Goal: Communication & Community: Share content

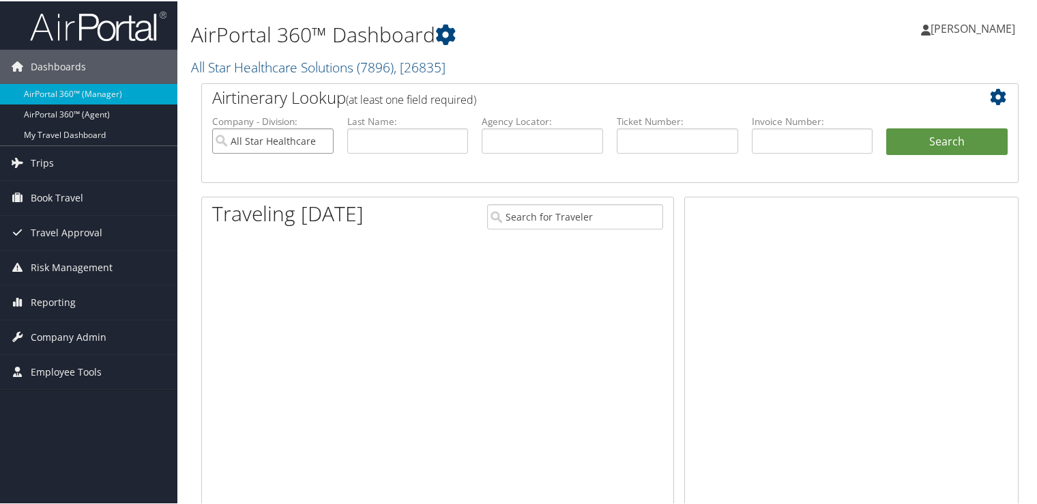
click at [317, 137] on input "All Star Healthcare Solutions" at bounding box center [272, 139] width 121 height 25
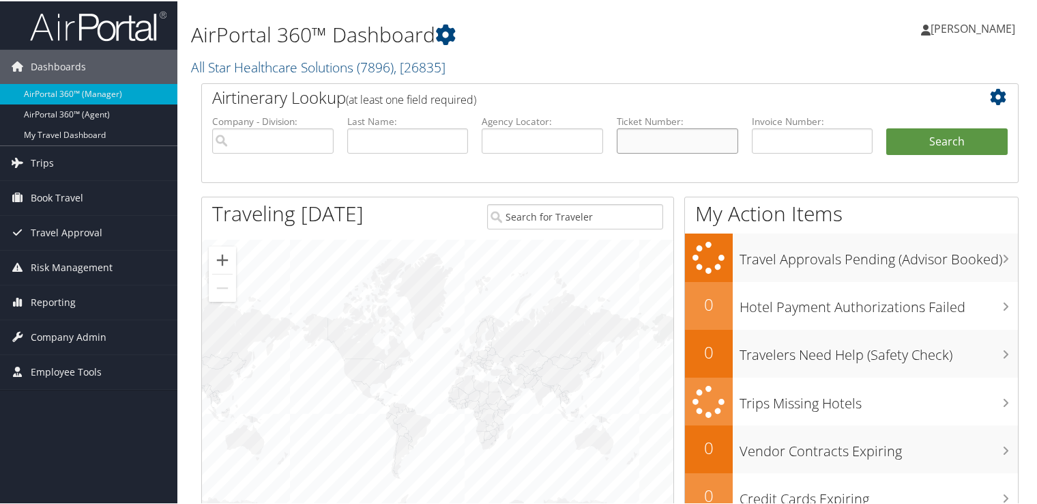
click at [665, 142] on input "text" at bounding box center [677, 139] width 121 height 25
click at [532, 145] on input "text" at bounding box center [542, 139] width 121 height 25
paste input "D98RQ1"
drag, startPoint x: 543, startPoint y: 139, endPoint x: 443, endPoint y: 143, distance: 99.7
click at [446, 143] on ul "Company - Division: First Name: Last Name: Agency Locator: D98RQ1 Departure Dat…" at bounding box center [609, 147] width 809 height 68
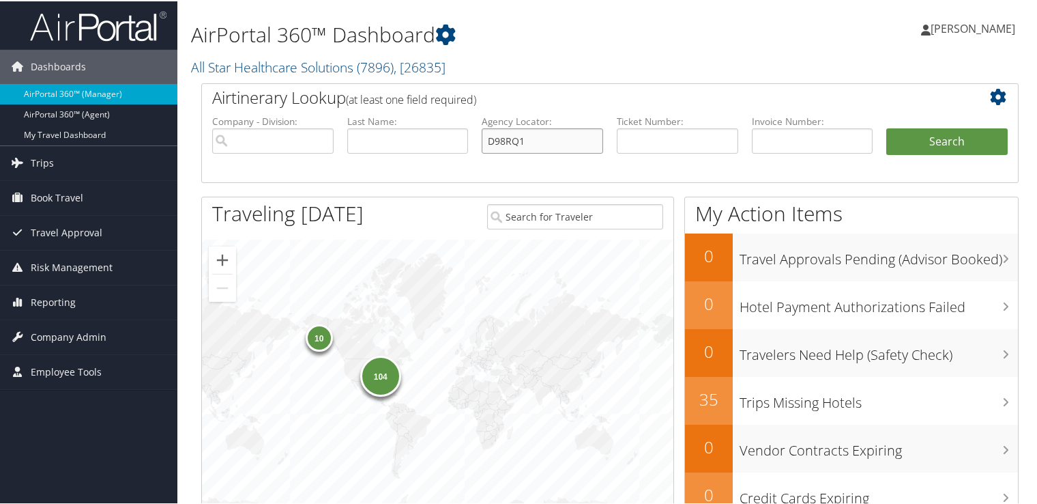
paste input "QD9"
type input "D98QD9"
drag, startPoint x: 893, startPoint y: 134, endPoint x: 903, endPoint y: 137, distance: 9.9
click at [897, 135] on button "Search" at bounding box center [947, 140] width 121 height 27
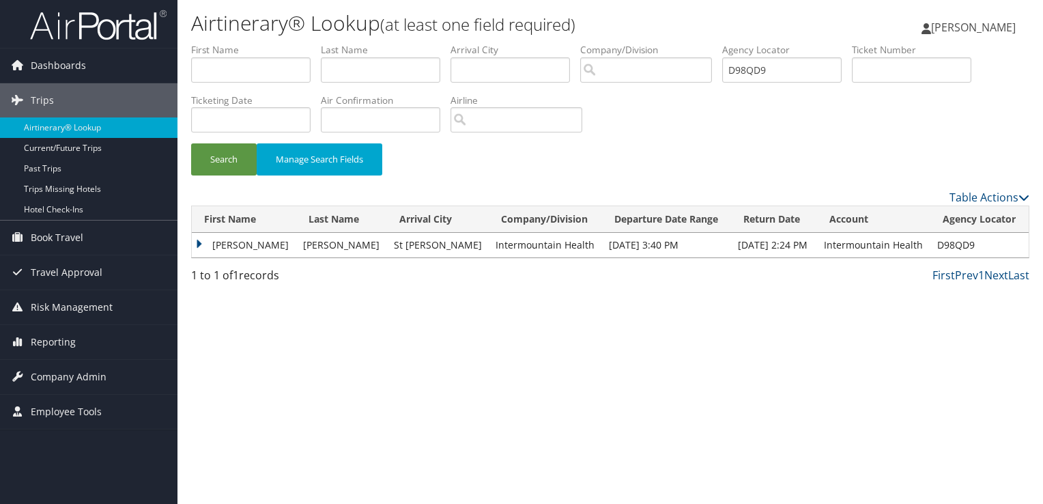
click at [332, 246] on td "MERRIMAN" at bounding box center [341, 245] width 91 height 25
click at [229, 246] on td "NATHAN" at bounding box center [244, 245] width 104 height 25
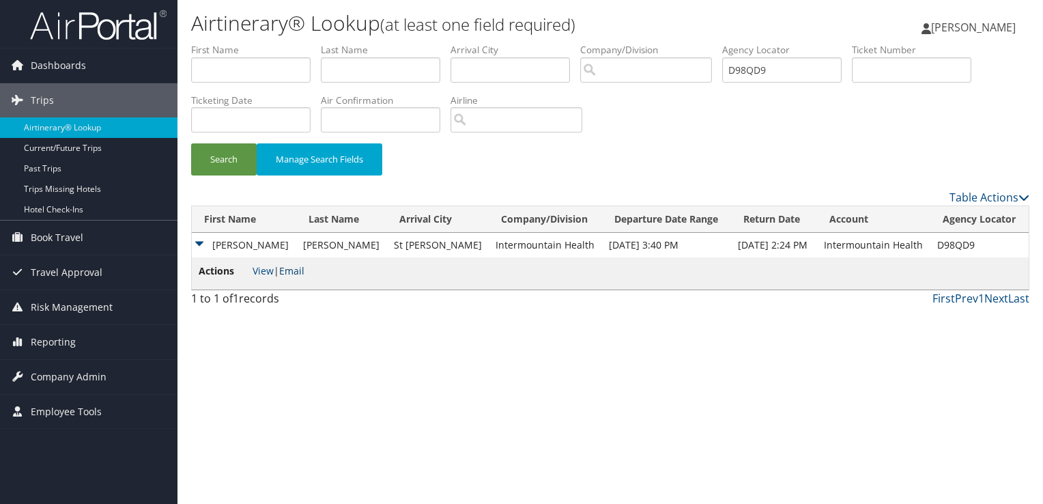
click at [304, 272] on link "Email" at bounding box center [291, 270] width 25 height 13
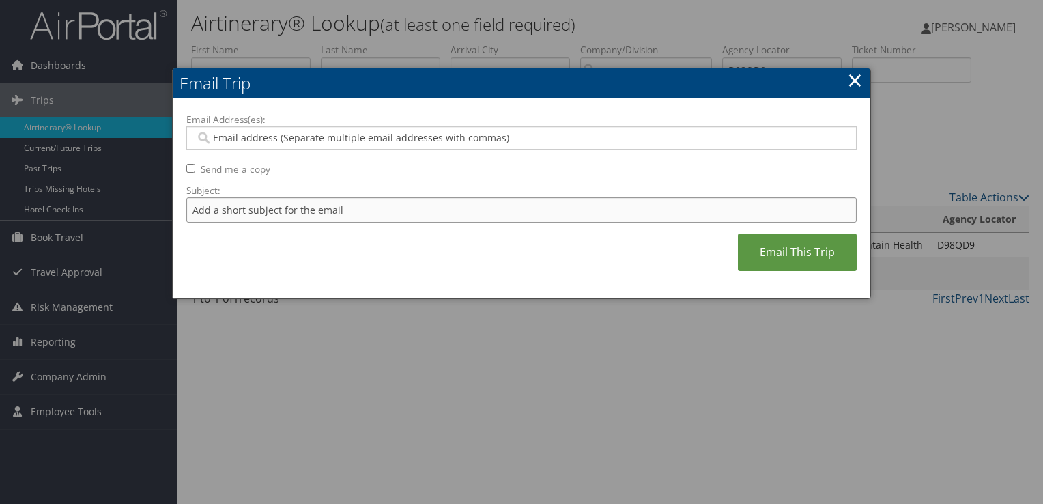
click at [270, 203] on input "Subject:" at bounding box center [521, 209] width 670 height 25
click at [186, 212] on input "Flight Confirmation August 29" at bounding box center [521, 209] width 670 height 25
drag, startPoint x: 363, startPoint y: 208, endPoint x: 308, endPoint y: 215, distance: 55.7
click at [308, 215] on input "Delta Flight Confirmation August 29" at bounding box center [521, 209] width 670 height 25
click at [210, 210] on input "Delta Flight Confirmation October 02 - 03" at bounding box center [521, 209] width 670 height 25
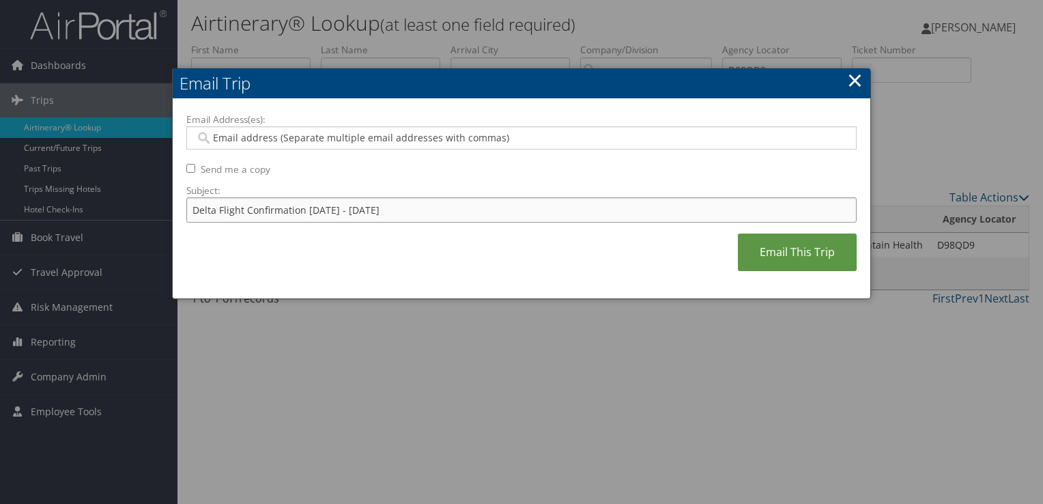
click at [210, 210] on input "Delta Flight Confirmation October 02 - 03" at bounding box center [521, 209] width 670 height 25
drag, startPoint x: 243, startPoint y: 208, endPoint x: 147, endPoint y: 207, distance: 95.6
click at [147, 207] on body "Menu Dashboards ► AirPortal 360™ (Manager) AirPortal 360™ (Agent) My Travel Das…" at bounding box center [521, 252] width 1043 height 504
click at [262, 210] on input "Travel Confirmation October 02 - 03" at bounding box center [521, 209] width 670 height 25
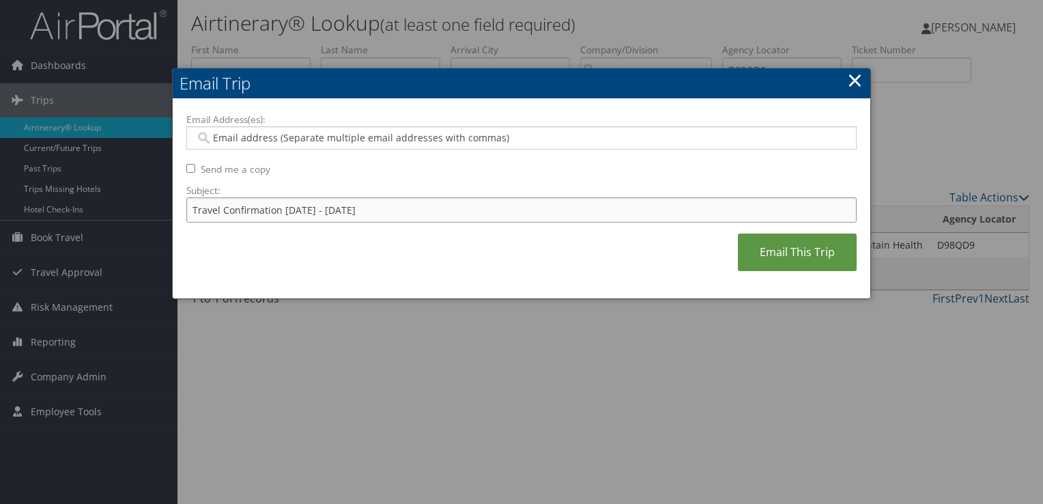
click at [262, 210] on input "Travel Confirmation October 02 - 03" at bounding box center [521, 209] width 670 height 25
click at [381, 211] on input "Travel Confirmation October 02 - 03" at bounding box center [521, 209] width 670 height 25
click at [421, 214] on input "Travel Confirmation October 02 - 03 for Nathan Merriman" at bounding box center [521, 209] width 670 height 25
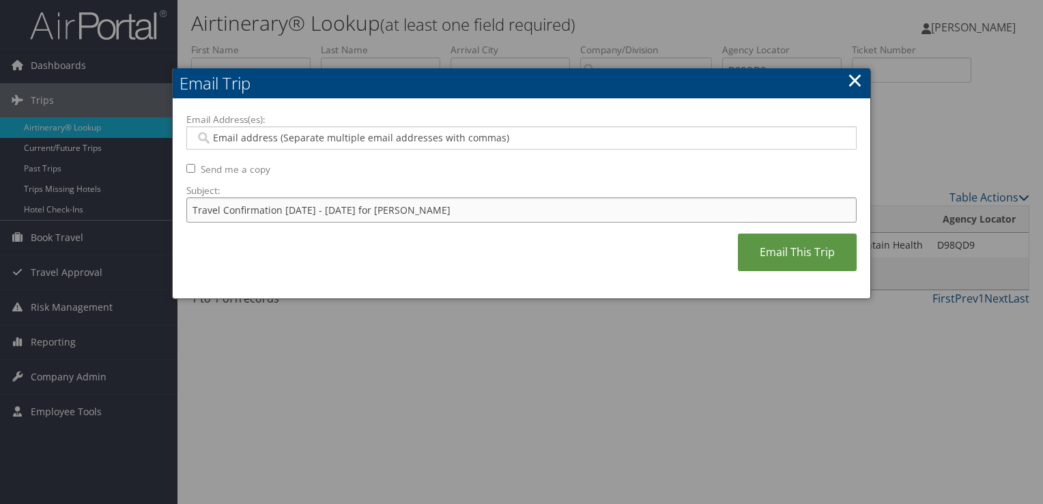
type input "Travel Confirmation October 02 - 03 for Nathan Merriman"
click at [314, 137] on input "Email Address(es):" at bounding box center [521, 138] width 652 height 14
paste input "ANGELA.HYMAS@IMAIL.ORG"
type input "ANGELA.HYMAS@IMAIL.ORG"
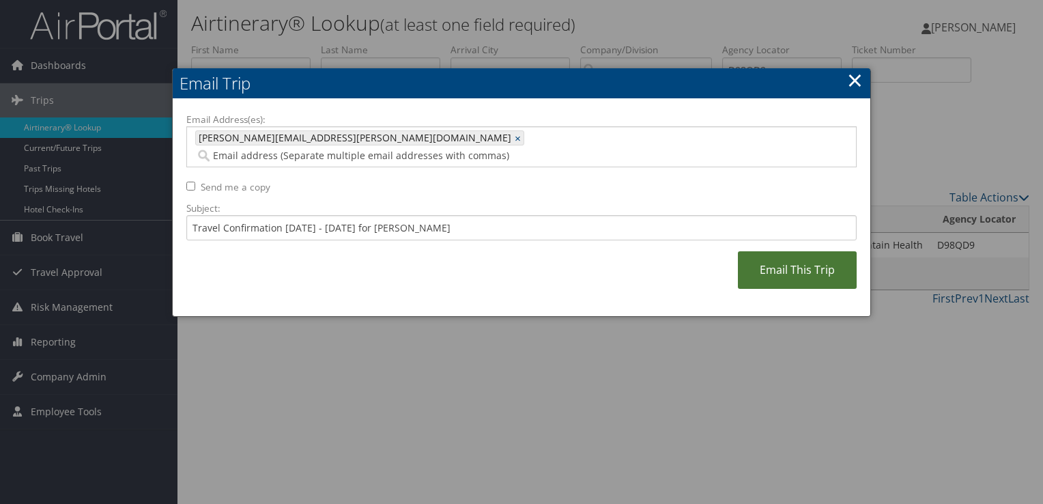
click at [809, 252] on link "Email This Trip" at bounding box center [797, 270] width 119 height 38
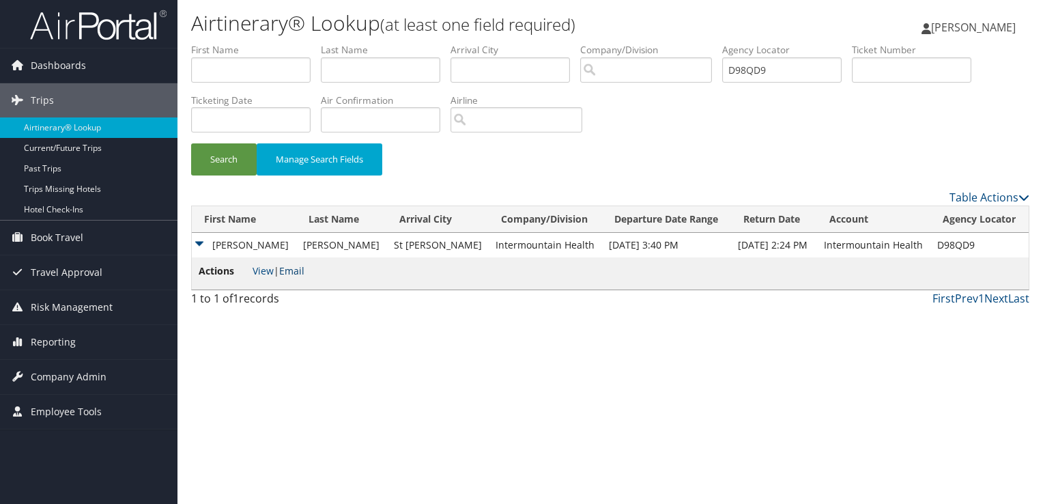
click at [289, 272] on link "Email" at bounding box center [291, 270] width 25 height 13
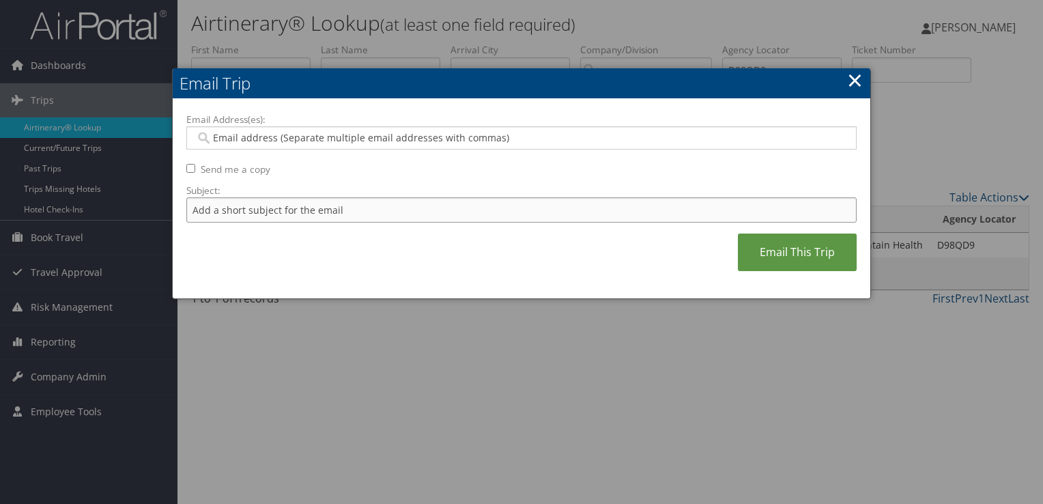
click at [360, 201] on input "Subject:" at bounding box center [521, 209] width 670 height 25
type input "Travel Confirmation October 02 - 03 for Nathan Merriman"
click at [270, 147] on div at bounding box center [521, 137] width 670 height 23
paste input "ANGELA.HYMAS@IMAIL.ORG"
type input "ANGELA.HYMAS@IMAIL.ORG"
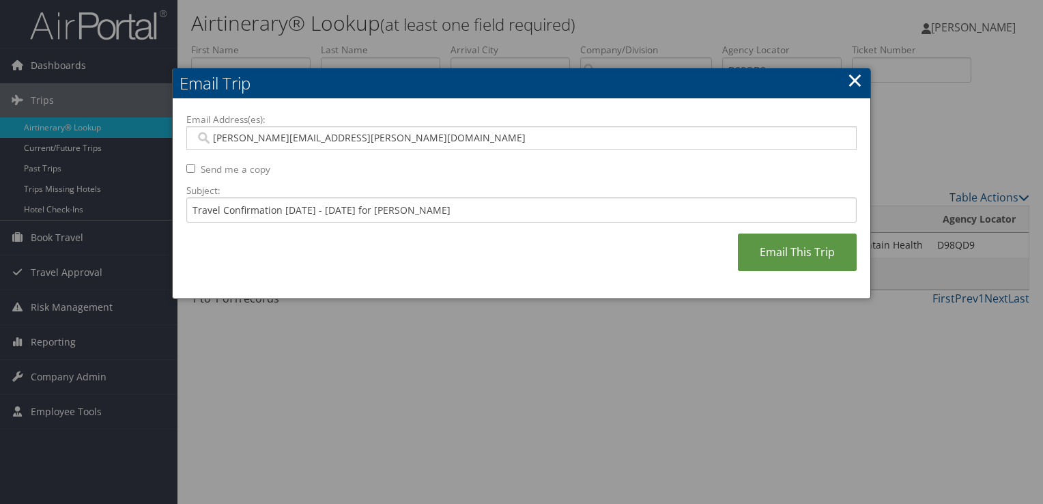
type input "ANGELA.HYMAS@IMAIL.ORG"
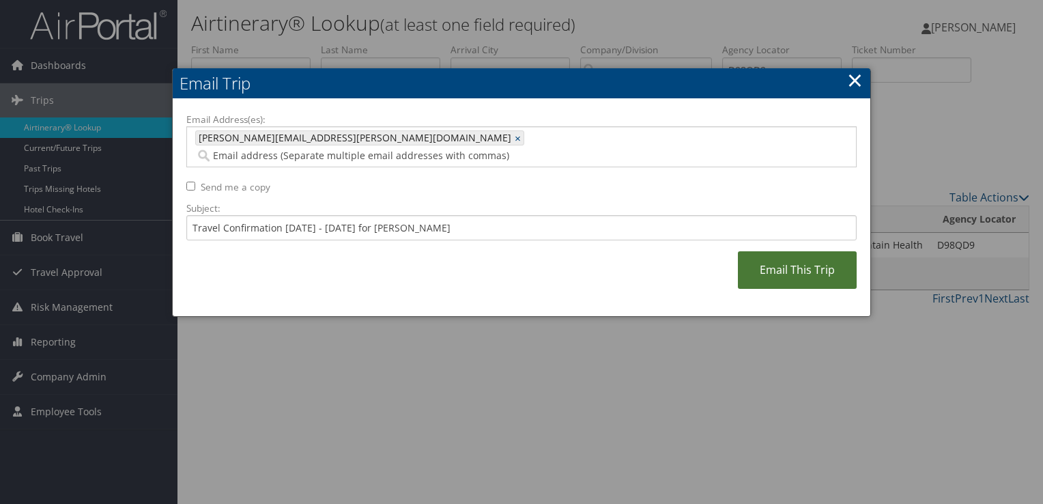
click at [807, 255] on link "Email This Trip" at bounding box center [797, 270] width 119 height 38
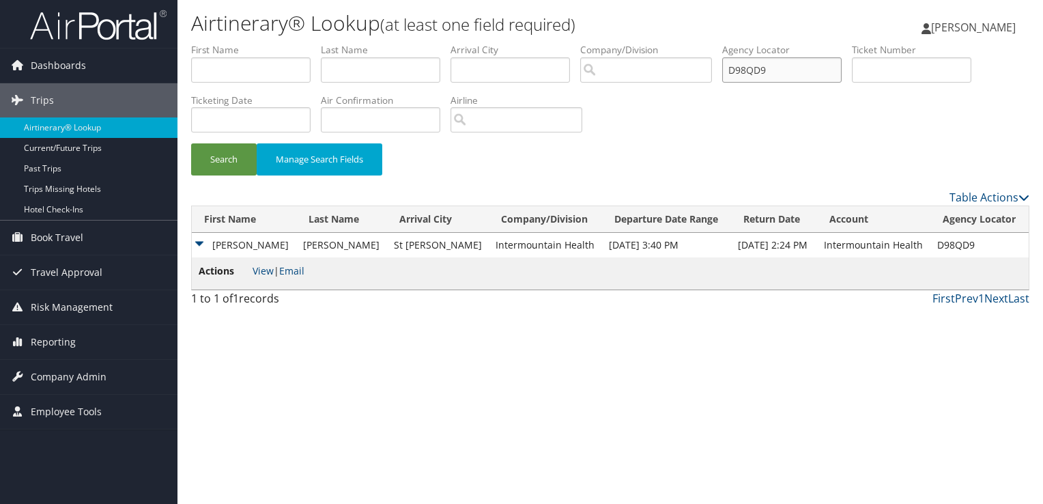
drag, startPoint x: 795, startPoint y: 72, endPoint x: 602, endPoint y: 75, distance: 193.2
click at [604, 43] on ul "First Name Last Name Departure City Arrival City Company/Division Airport/City …" at bounding box center [610, 43] width 838 height 0
paste input "RQ1"
type input "D98RQ1"
click at [200, 164] on button "Search" at bounding box center [224, 159] width 66 height 32
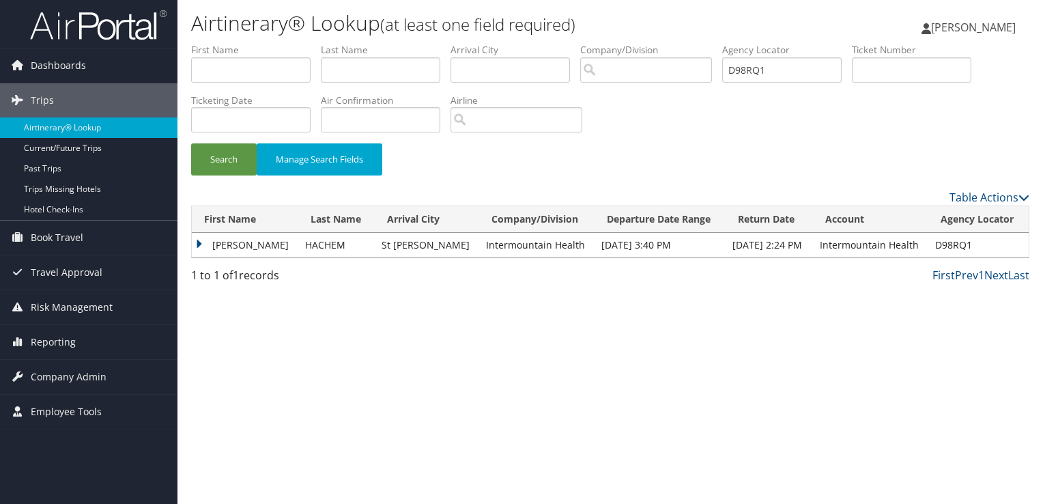
click at [244, 244] on td "CHRISTINE" at bounding box center [245, 245] width 106 height 25
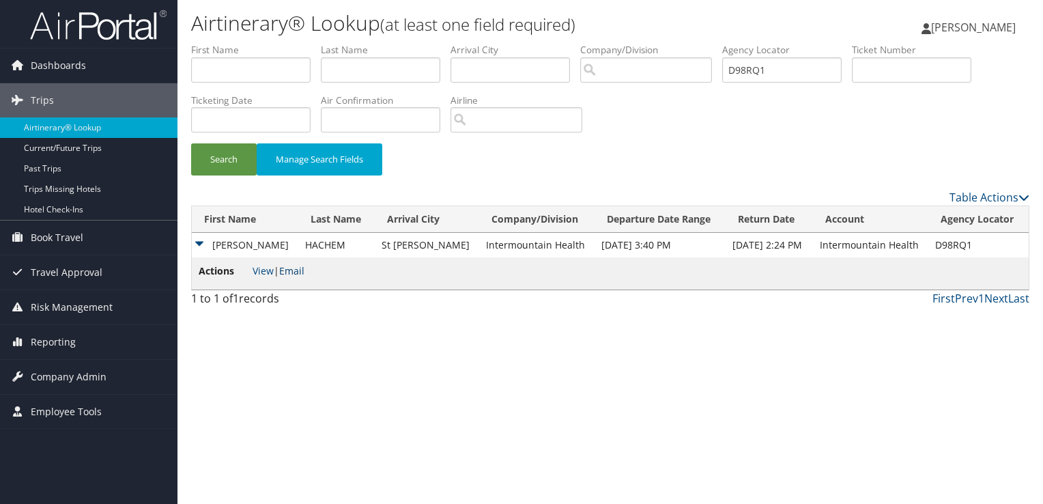
click at [298, 269] on link "Email" at bounding box center [291, 270] width 25 height 13
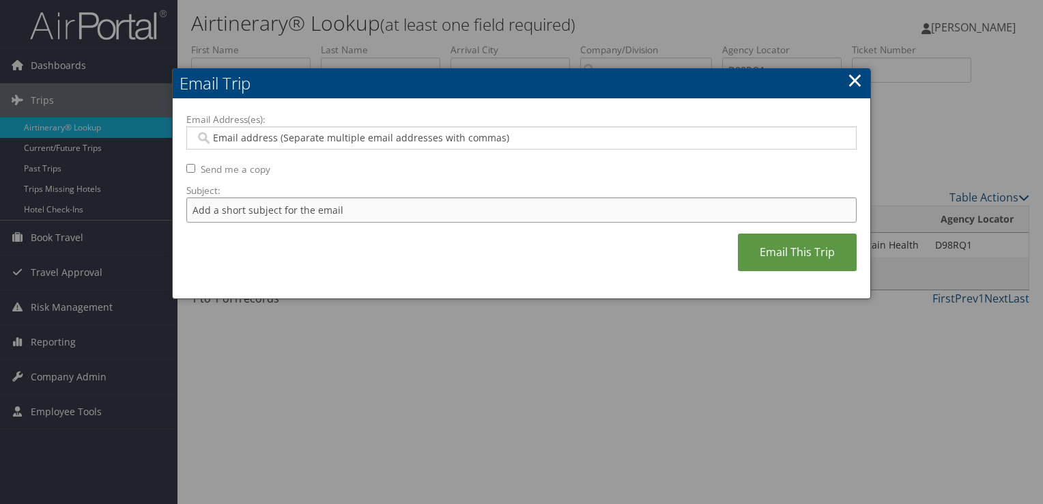
click at [354, 214] on input "Subject:" at bounding box center [521, 209] width 670 height 25
click at [360, 132] on input "Email Address(es):" at bounding box center [521, 138] width 652 height 14
click at [469, 211] on input "Travel Confirmation October 02 - 03 for Nathan Merriman" at bounding box center [521, 209] width 670 height 25
click at [457, 202] on input "Travel Confirmation October 02 - 03 for Christine" at bounding box center [521, 209] width 670 height 25
click at [457, 202] on input "Travel Confirmation October 02 - 03 for Christine Hachem" at bounding box center [521, 209] width 670 height 25
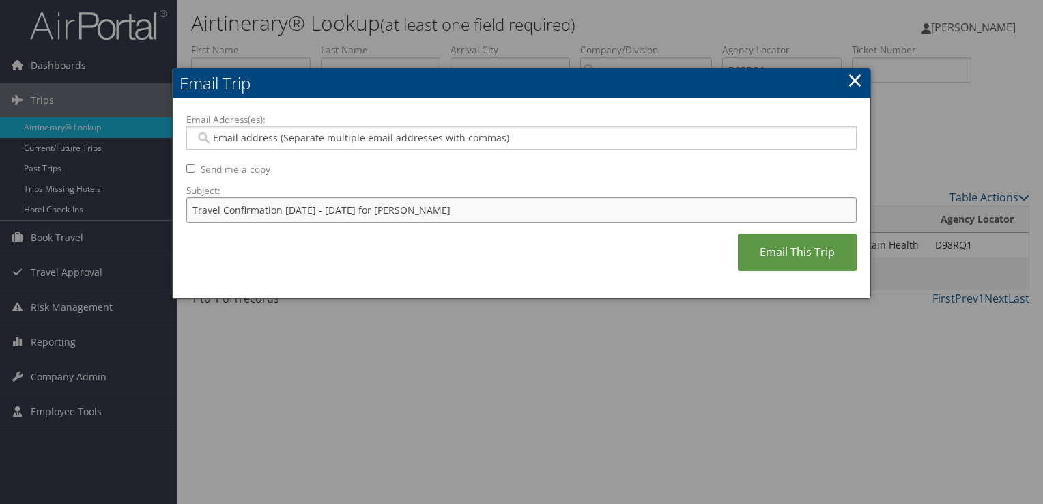
click at [457, 202] on input "Travel Confirmation October 02 - 03 for Christine Hachem" at bounding box center [521, 209] width 670 height 25
type input "Travel Confirmation October 02 - 03 for Christine Hachem"
click at [287, 128] on div at bounding box center [521, 137] width 670 height 23
paste input "ANGELA.HYMAS@IMAIL.ORG"
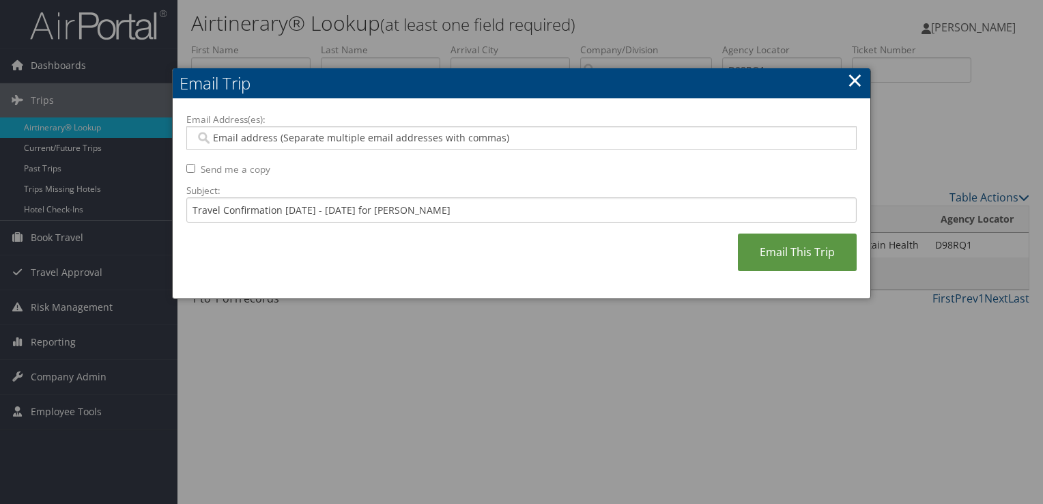
type input "ANGELA.HYMAS@IMAIL.ORG"
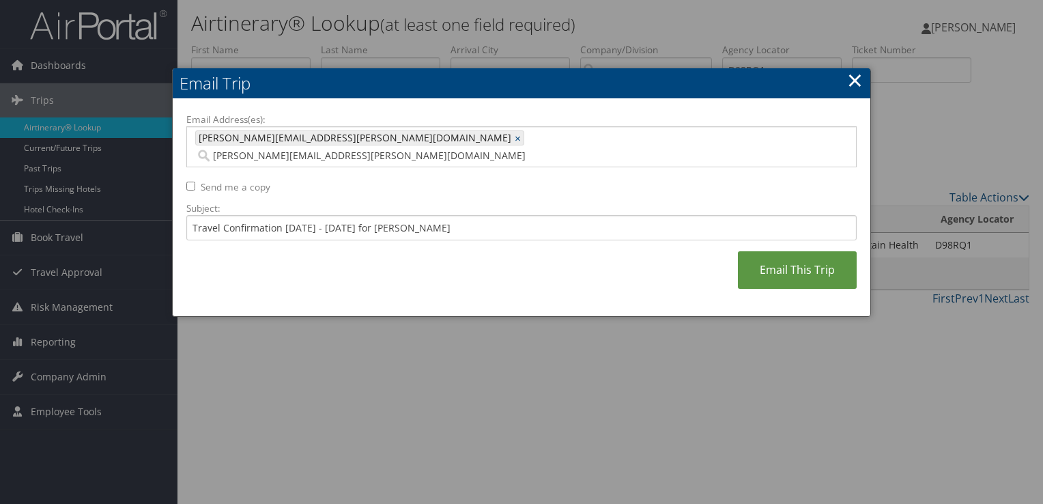
type input "ANGELA.HYMAS@IMAIL.ORG"
click at [431, 215] on input "Travel Confirmation October 02 - 03 for Christine Hachem" at bounding box center [521, 227] width 670 height 25
click at [781, 251] on link "Email This Trip" at bounding box center [797, 270] width 119 height 38
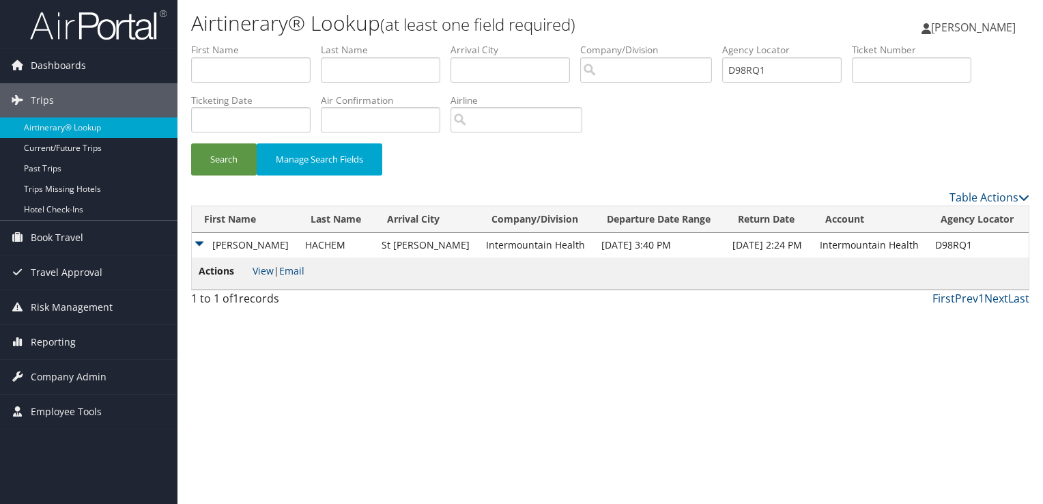
click at [308, 268] on td "Actions View | Email" at bounding box center [610, 273] width 837 height 32
click at [300, 270] on link "Email" at bounding box center [291, 270] width 25 height 13
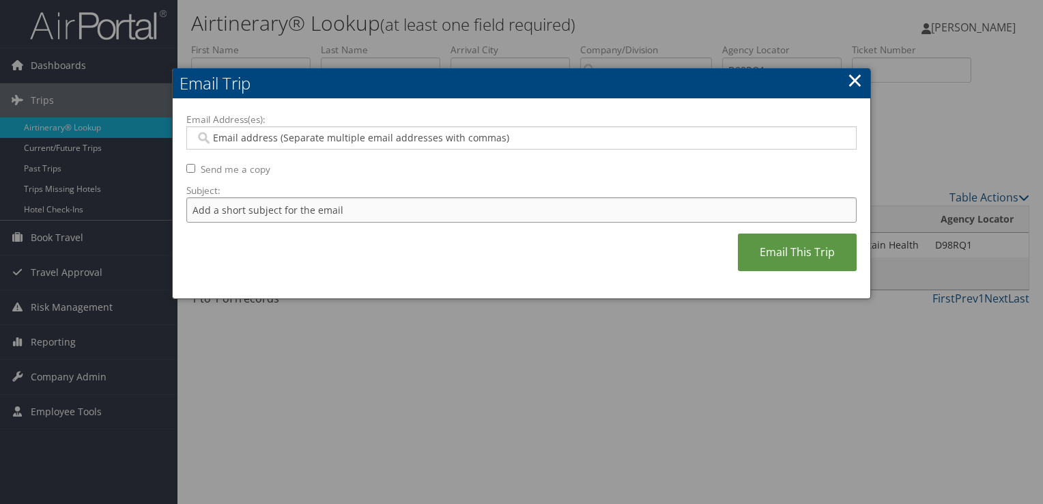
click at [354, 210] on input "Subject:" at bounding box center [521, 209] width 670 height 25
paste input "Travel Confirmation October 02 - 03 for Christine Hachem"
type input "Travel Confirmation October 02 - 03 for Christine Hachem"
click at [302, 142] on input "Email Address(es):" at bounding box center [521, 138] width 652 height 14
paste input "TRINA.TAUEVA@IMAIL.COM"
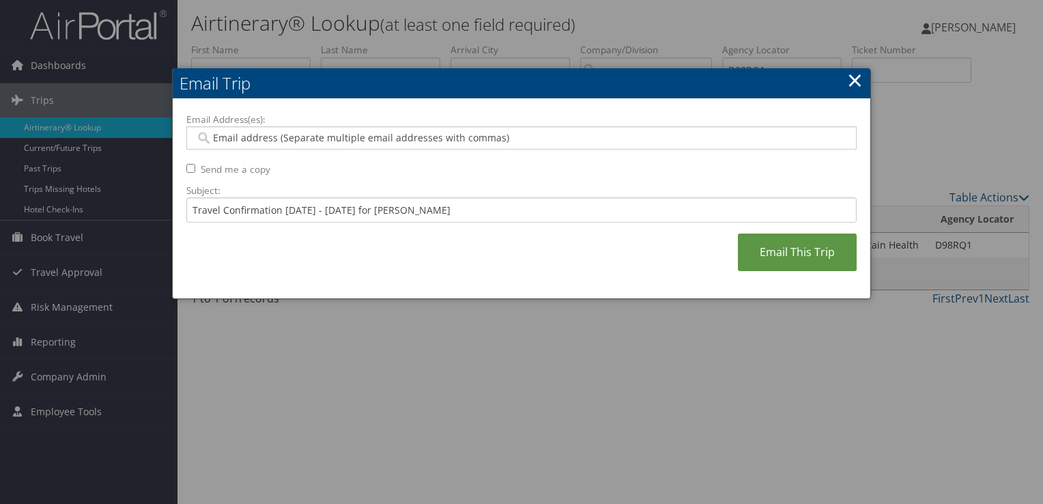
type input "TRINA.TAUEVA@IMAIL.COM"
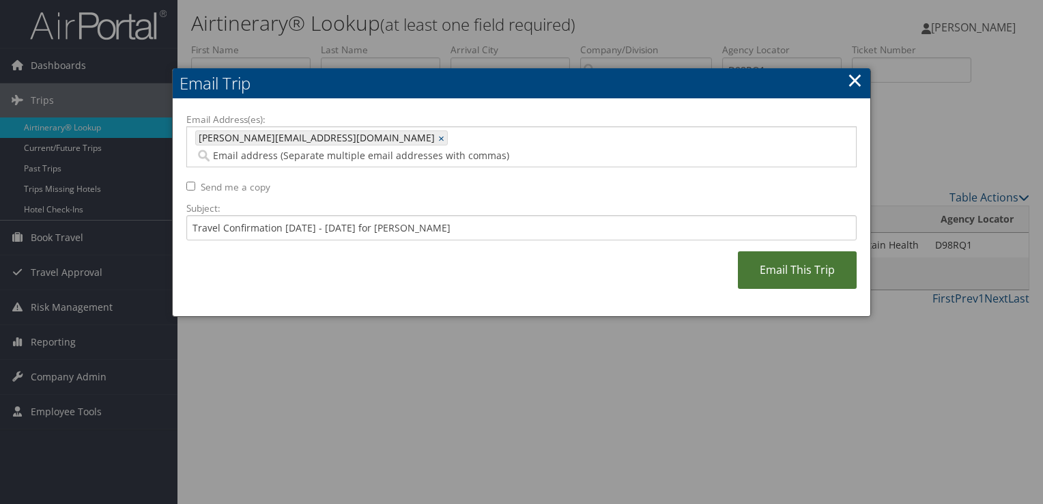
click at [805, 251] on link "Email This Trip" at bounding box center [797, 270] width 119 height 38
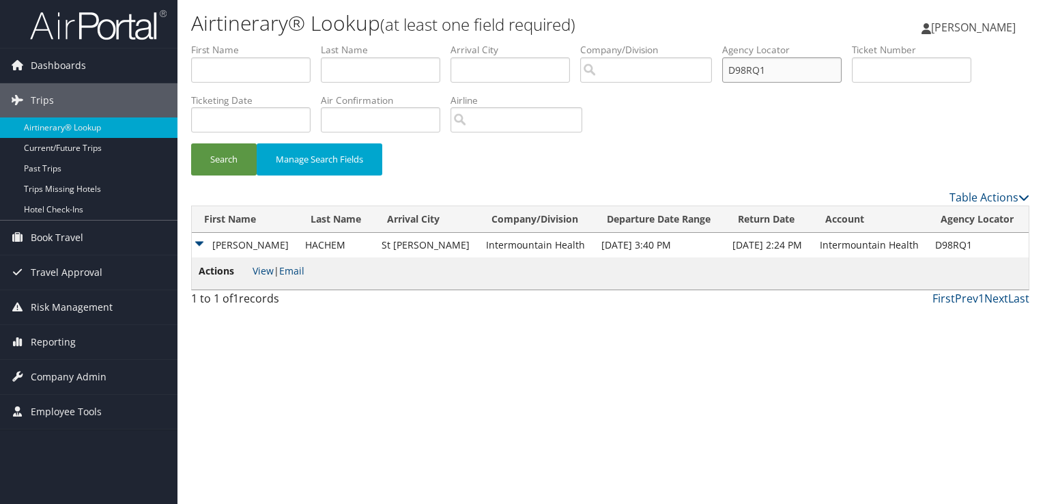
drag, startPoint x: 816, startPoint y: 76, endPoint x: 541, endPoint y: 74, distance: 275.7
click at [541, 43] on ul "First Name Last Name Departure City Arrival City Company/Division Airport/City …" at bounding box center [610, 43] width 838 height 0
paste input "LLB"
type input "D98LLB"
click at [215, 159] on button "Search" at bounding box center [224, 159] width 66 height 32
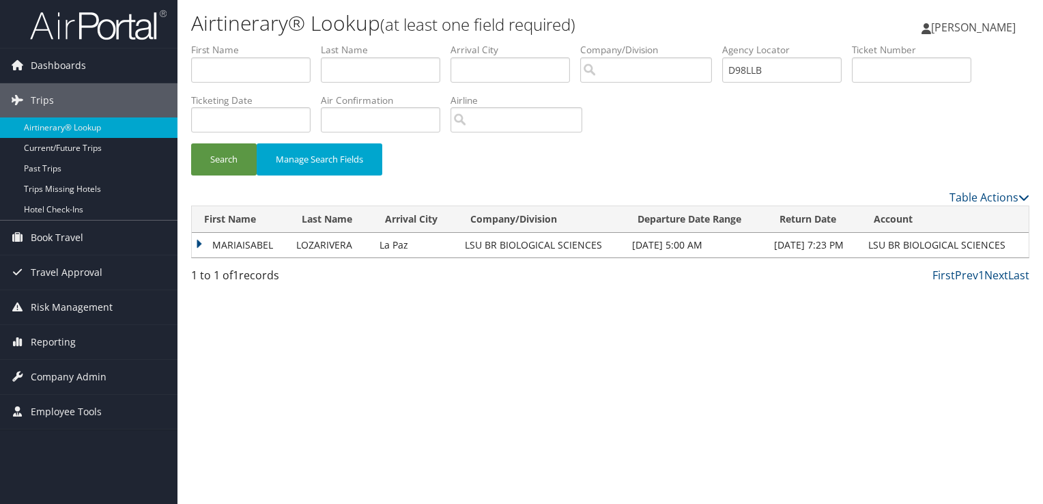
click at [262, 242] on td "MARIAISABEL" at bounding box center [241, 245] width 98 height 25
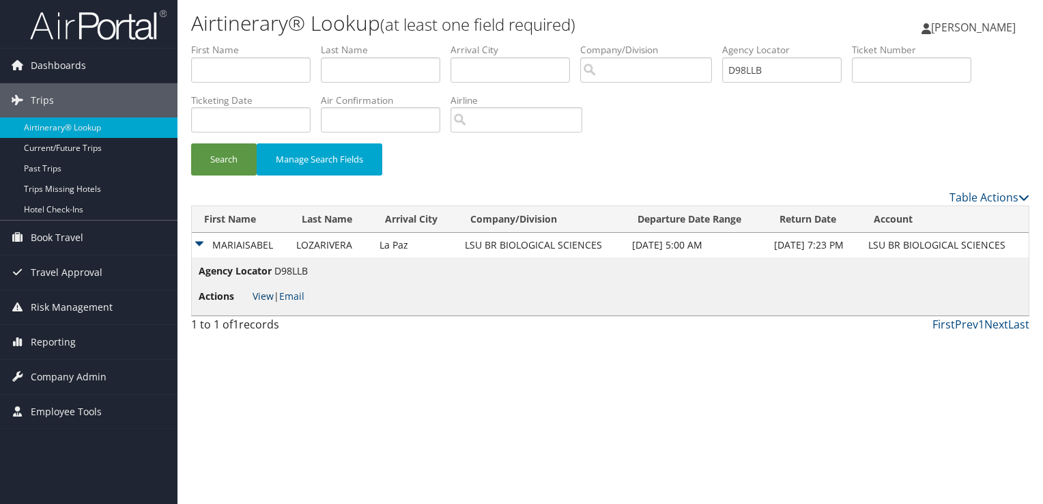
click at [261, 296] on link "View" at bounding box center [263, 295] width 21 height 13
